Goal: Register for event/course

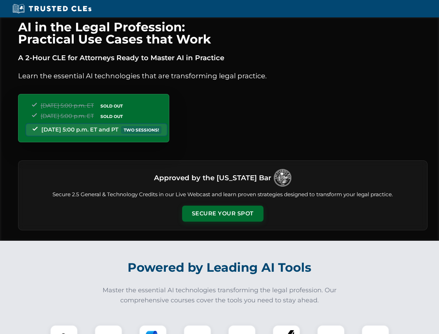
click at [223, 214] on button "Secure Your Spot" at bounding box center [222, 214] width 81 height 16
click at [64, 329] on img at bounding box center [64, 339] width 20 height 20
click at [109, 329] on div at bounding box center [109, 339] width 28 height 28
